Goal: Information Seeking & Learning: Check status

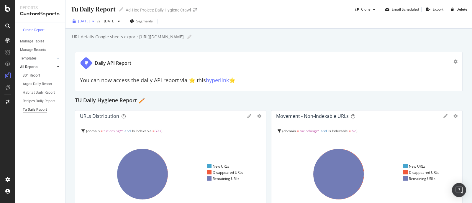
click at [81, 25] on div "[DATE]" at bounding box center [83, 21] width 27 height 9
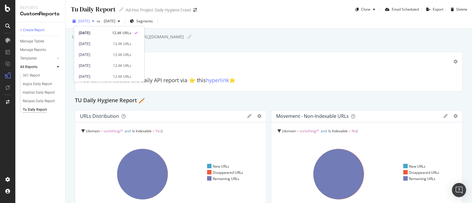
click at [90, 21] on span "[DATE]" at bounding box center [83, 21] width 11 height 5
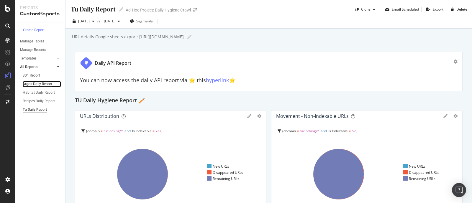
click at [29, 86] on div "Argos Daily Report" at bounding box center [37, 84] width 29 height 6
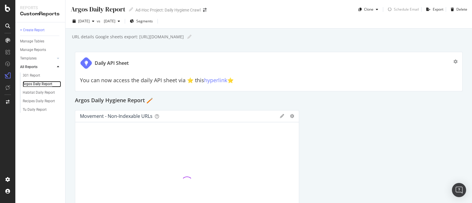
click at [29, 86] on div "Argos Daily Report" at bounding box center [37, 84] width 29 height 6
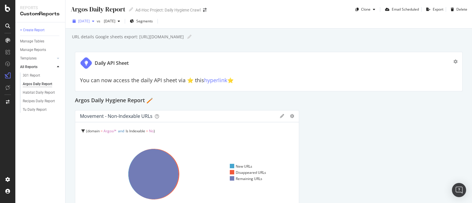
click at [97, 22] on div "button" at bounding box center [93, 21] width 7 height 4
click at [97, 21] on div "button" at bounding box center [93, 21] width 7 height 4
click at [90, 21] on span "[DATE]" at bounding box center [83, 21] width 11 height 5
click at [355, 96] on div "Argos Daily Hygiene Report 🪥" at bounding box center [268, 100] width 387 height 9
click at [96, 18] on div "[DATE]" at bounding box center [83, 21] width 27 height 9
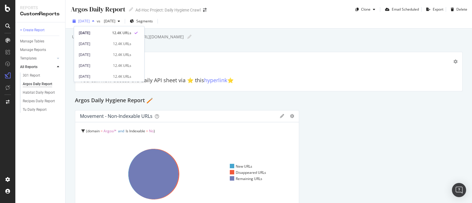
click at [90, 23] on span "[DATE]" at bounding box center [83, 21] width 11 height 5
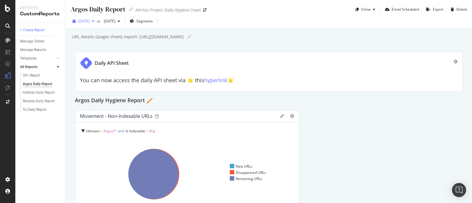
click at [97, 21] on div "button" at bounding box center [93, 21] width 7 height 4
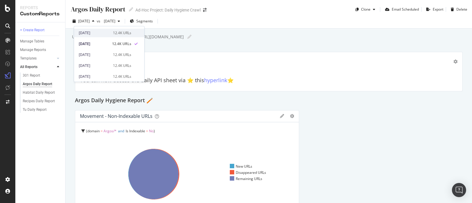
click at [101, 32] on div "[DATE]" at bounding box center [94, 32] width 31 height 5
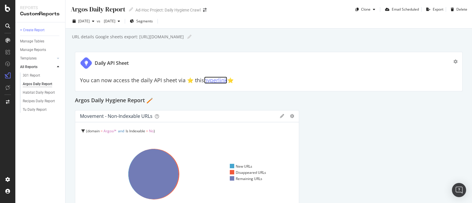
click at [215, 82] on link "hyperlink" at bounding box center [215, 80] width 23 height 7
click at [46, 93] on div "Habitat Daily Report" at bounding box center [39, 93] width 32 height 6
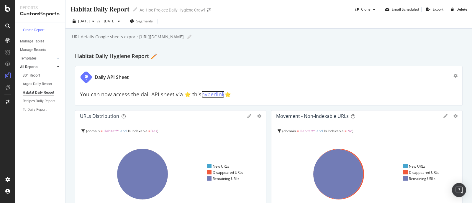
click at [210, 96] on link "hyperlink" at bounding box center [212, 94] width 23 height 7
click at [213, 92] on link "hyperlink" at bounding box center [212, 94] width 23 height 7
click at [42, 110] on div "Tu Daily Report" at bounding box center [35, 110] width 24 height 6
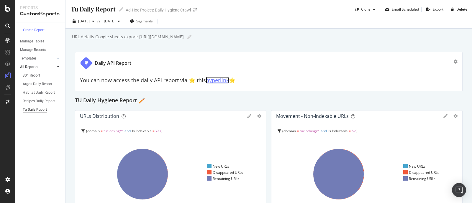
click at [212, 80] on link "hyperlink" at bounding box center [217, 80] width 23 height 7
click at [281, 164] on icon at bounding box center [339, 174] width 127 height 68
